Goal: Information Seeking & Learning: Find specific fact

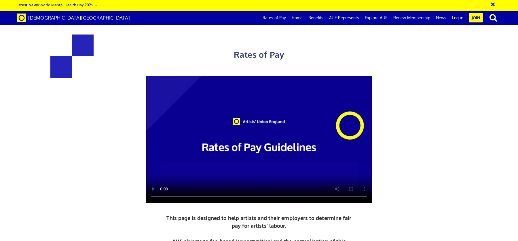
scroll to position [218, 0]
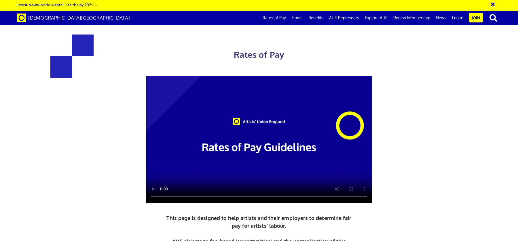
scroll to position [0, 7]
